Goal: Find specific page/section: Find specific page/section

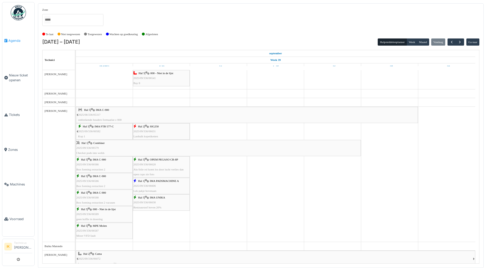
click at [17, 42] on span "Agenda" at bounding box center [20, 40] width 24 height 5
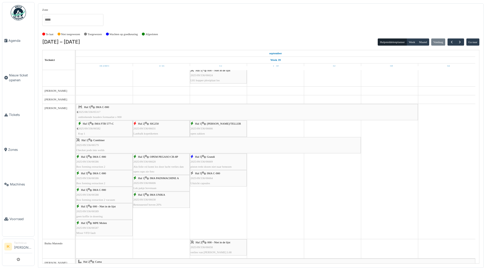
scroll to position [51, 0]
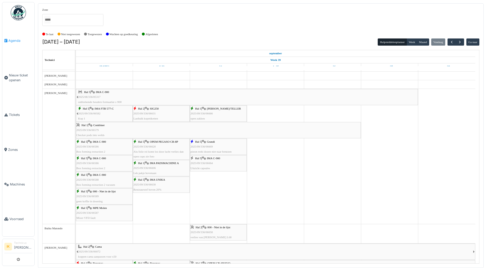
click at [12, 40] on span "Agenda" at bounding box center [20, 40] width 24 height 5
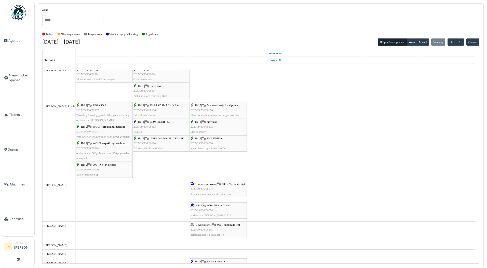
click at [216, 125] on div "Hal 1 | Novopac 2025/09/336/06653 Slot anomaly" at bounding box center [219, 127] width 56 height 15
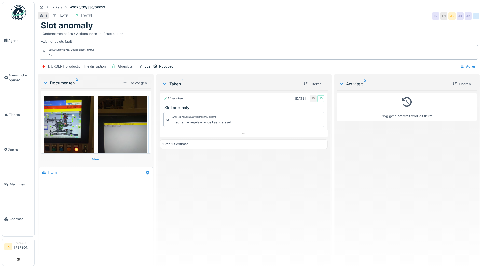
click at [71, 129] on img at bounding box center [68, 129] width 49 height 66
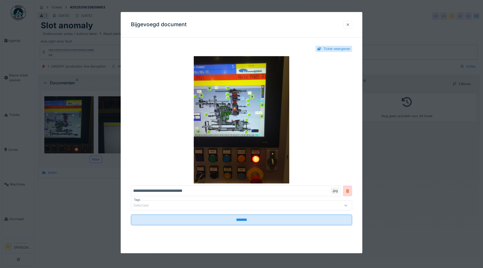
click at [350, 25] on div at bounding box center [348, 24] width 4 height 5
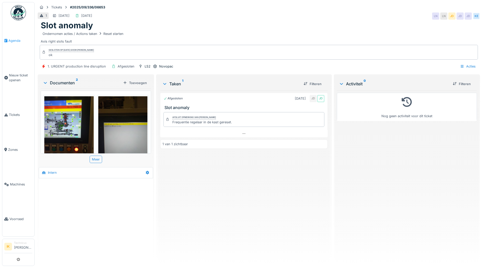
click at [14, 40] on span "Agenda" at bounding box center [20, 40] width 24 height 5
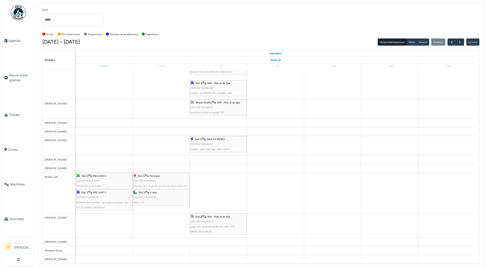
click at [210, 150] on span "Synkro robot laat lege cups vallen" at bounding box center [210, 149] width 39 height 3
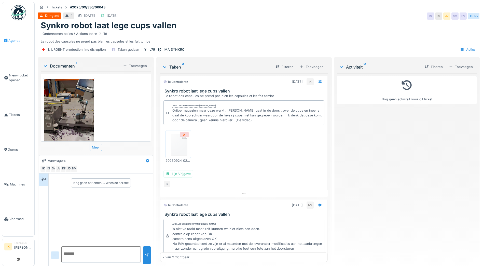
click at [12, 41] on span "Agenda" at bounding box center [20, 40] width 24 height 5
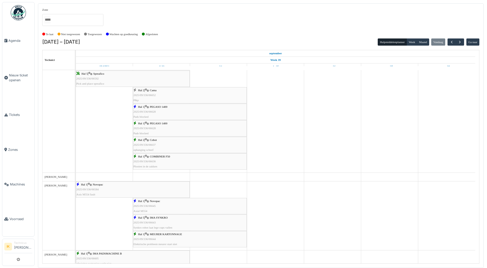
scroll to position [442, 0]
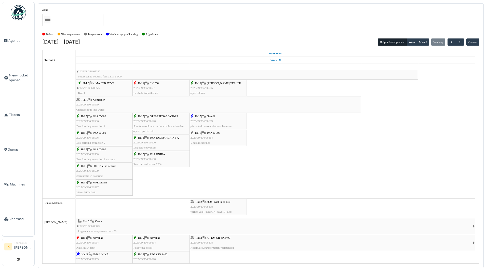
click at [217, 136] on div "Hal 5 | IMA C-900 2025/09/336/06664 Uitzicht capsules" at bounding box center [219, 137] width 56 height 15
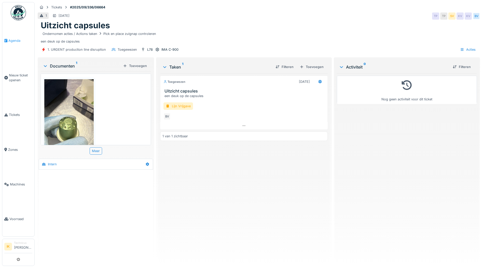
click at [13, 39] on span "Agenda" at bounding box center [20, 40] width 24 height 5
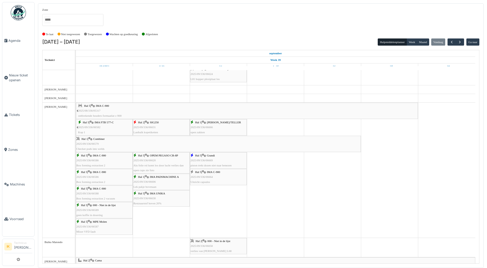
scroll to position [76, 0]
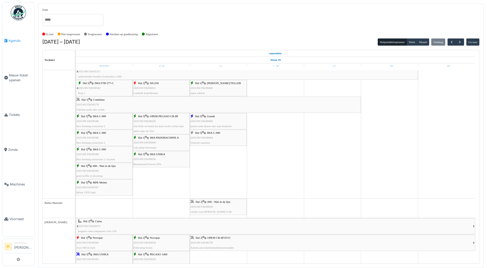
click at [13, 39] on span "Agenda" at bounding box center [20, 40] width 24 height 5
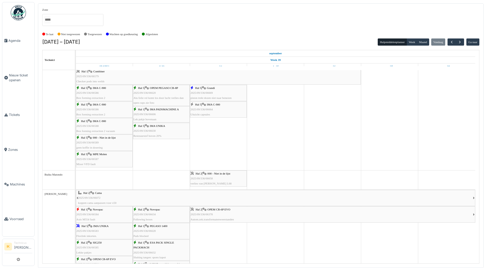
scroll to position [127, 0]
